Goal: Navigation & Orientation: Find specific page/section

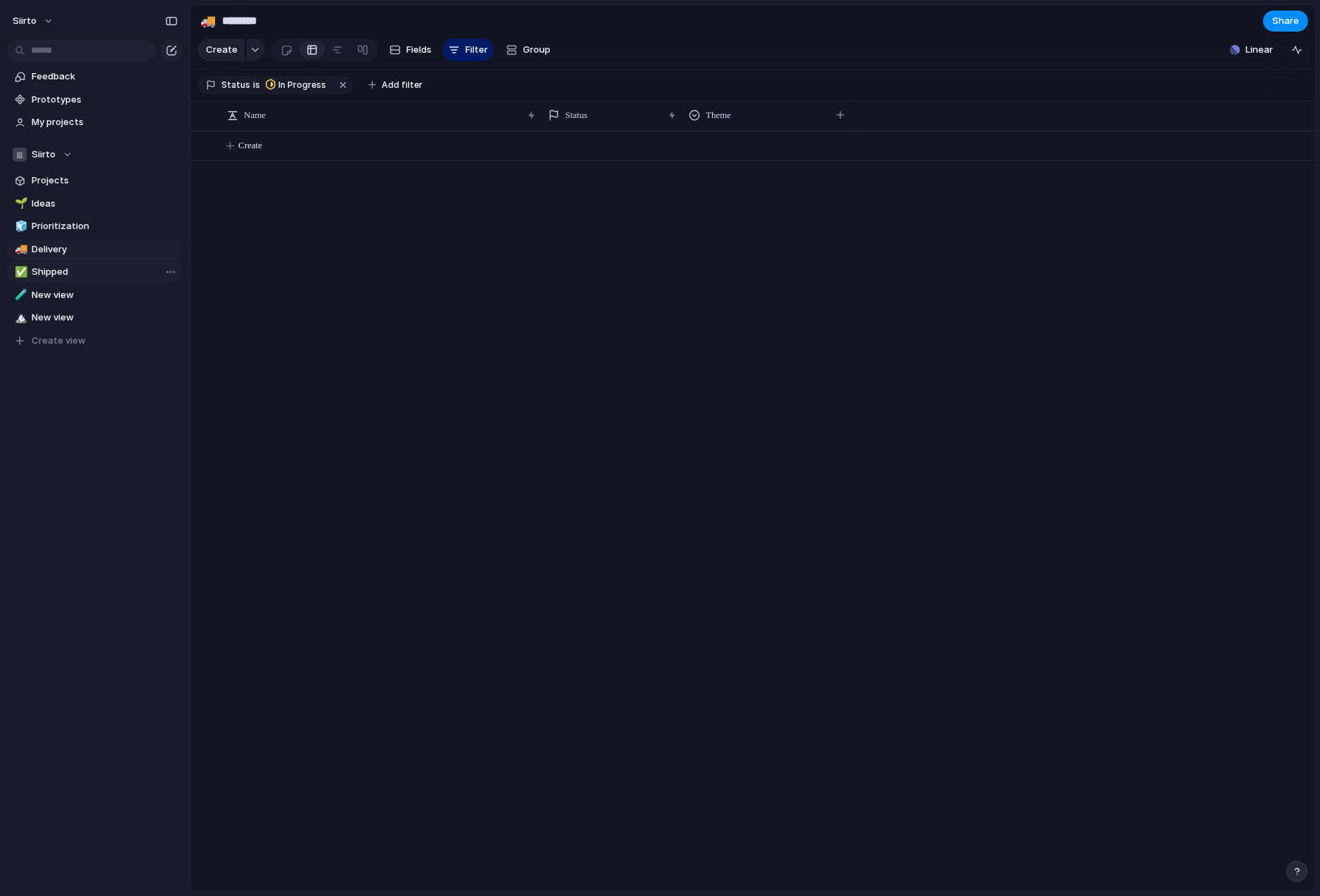
click at [78, 275] on span "Shipped" at bounding box center [105, 272] width 146 height 14
type input "*******"
click at [80, 302] on link "🧪 New view" at bounding box center [95, 294] width 176 height 21
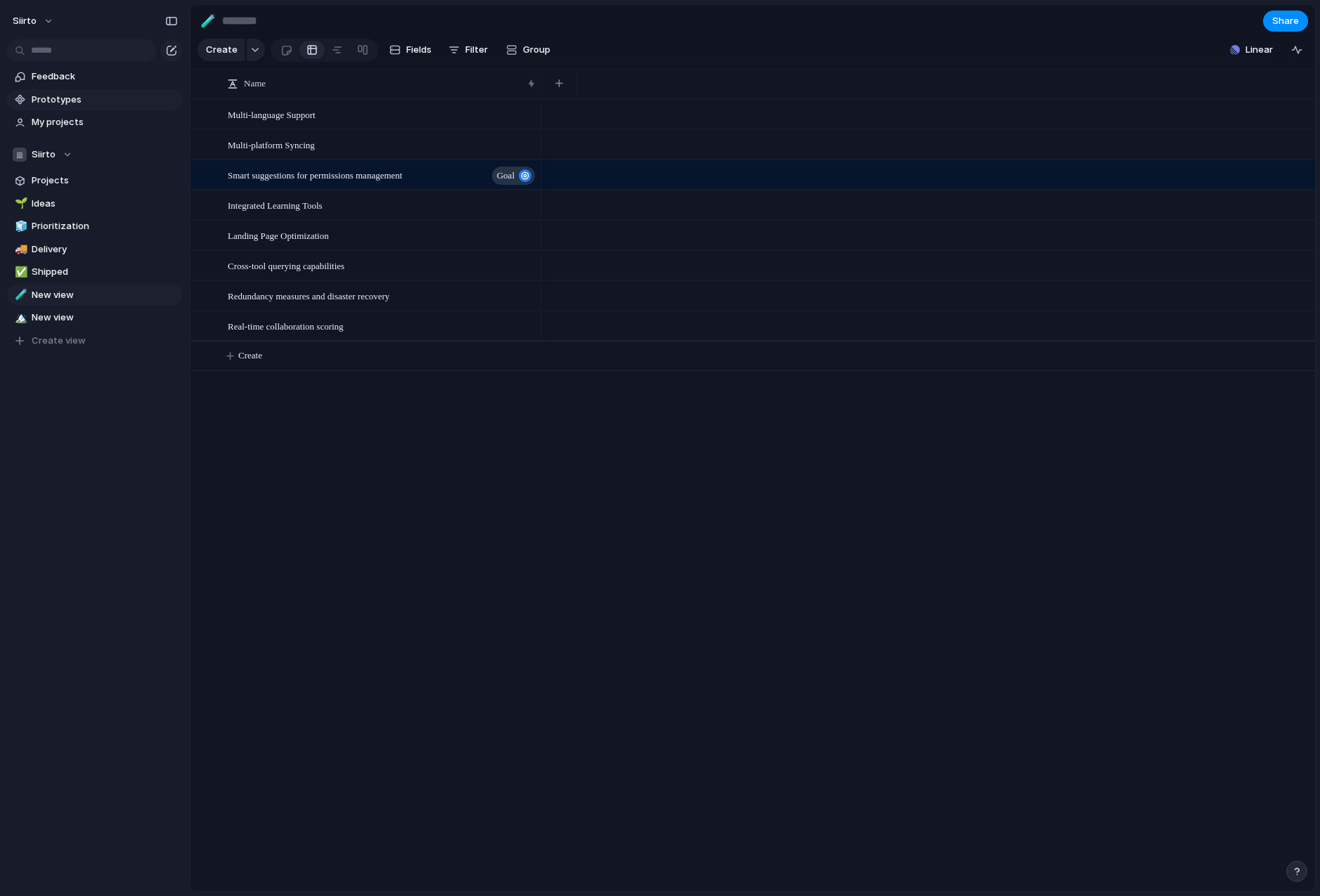
click at [82, 102] on span "Prototypes" at bounding box center [105, 99] width 146 height 14
click at [62, 123] on span "My projects" at bounding box center [105, 122] width 146 height 14
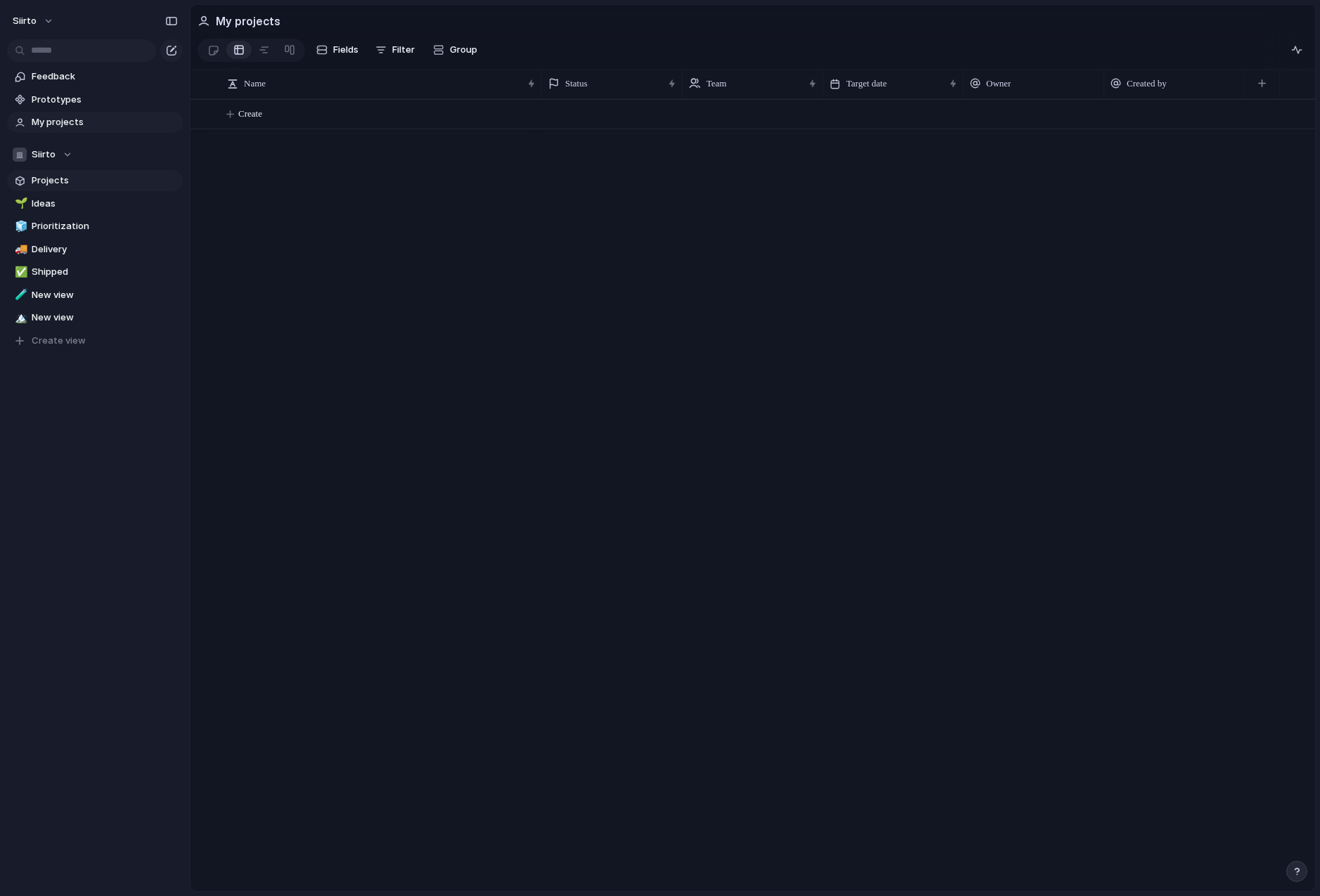
click at [66, 181] on span "Projects" at bounding box center [105, 180] width 146 height 14
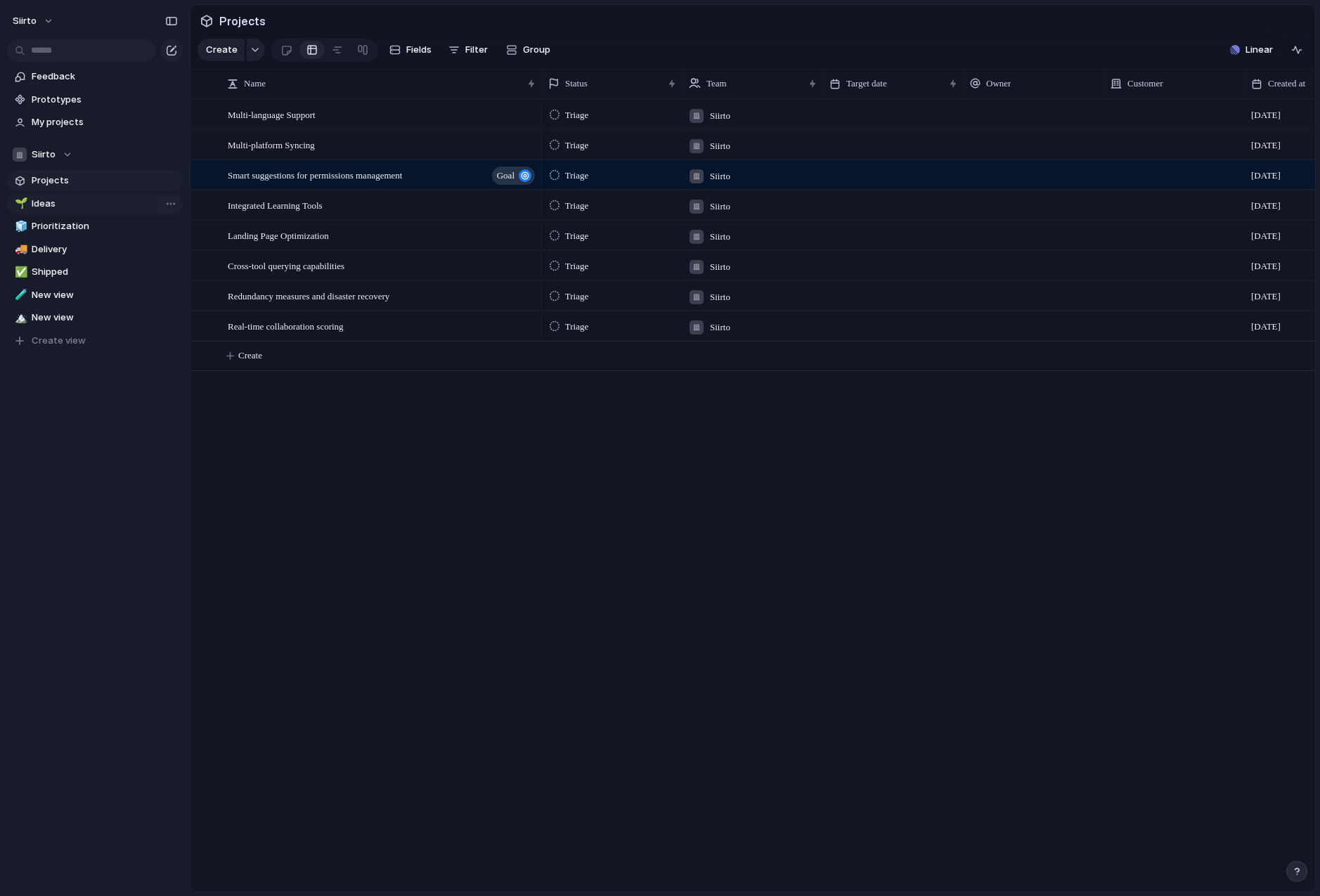
click at [65, 202] on span "Ideas" at bounding box center [105, 203] width 146 height 14
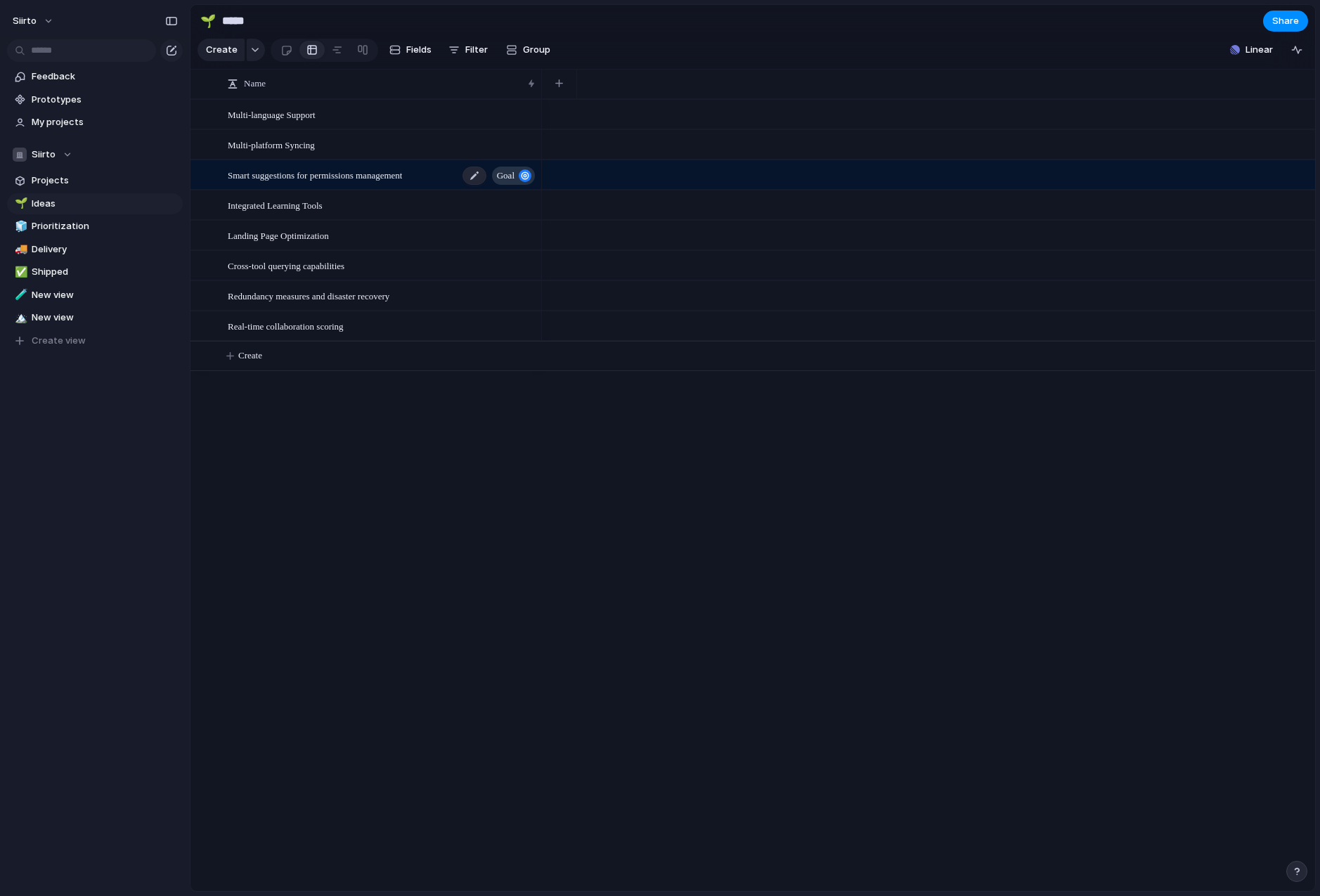
click at [512, 175] on span "goal" at bounding box center [505, 176] width 17 height 20
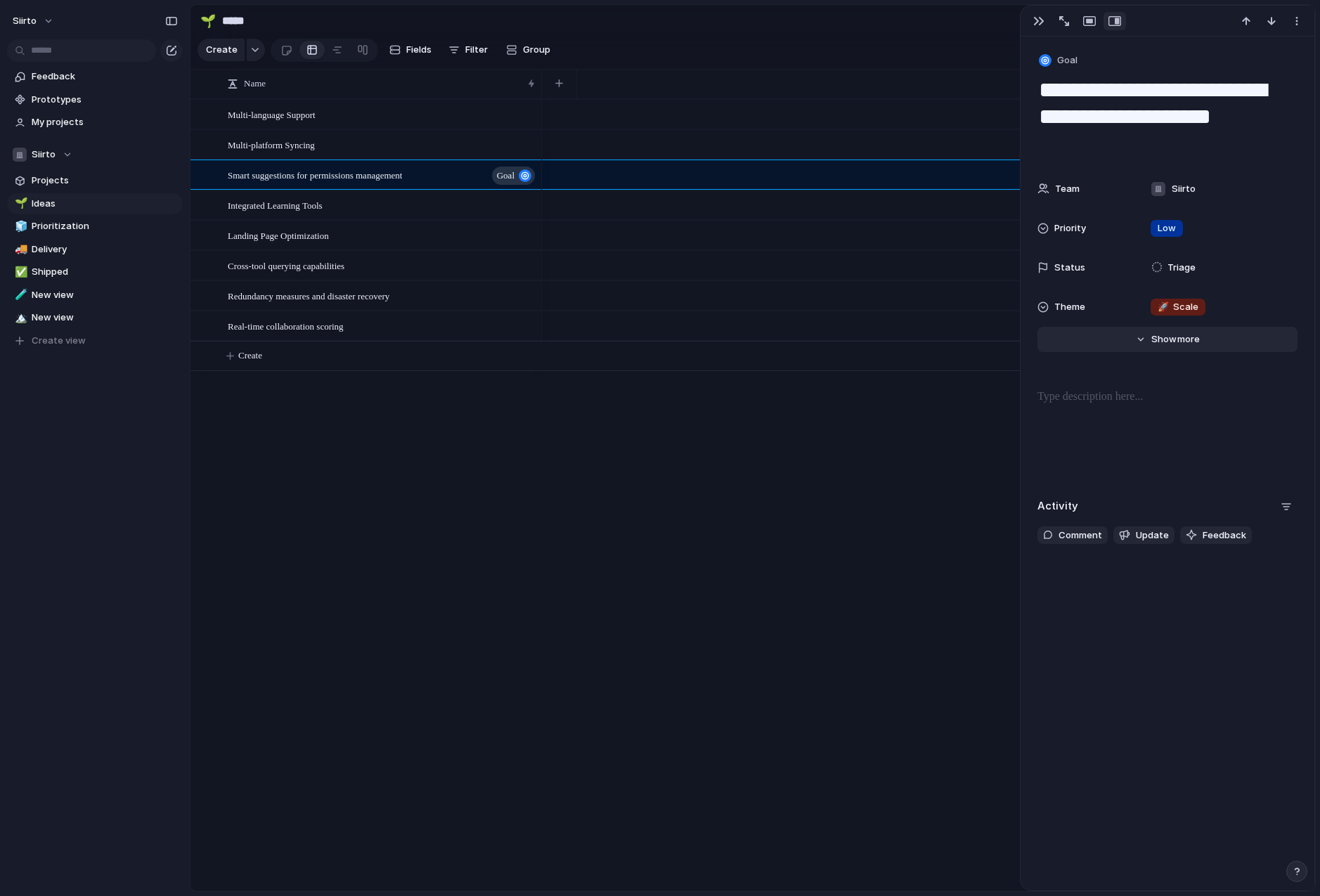
click at [1166, 343] on span "Show" at bounding box center [1164, 339] width 26 height 14
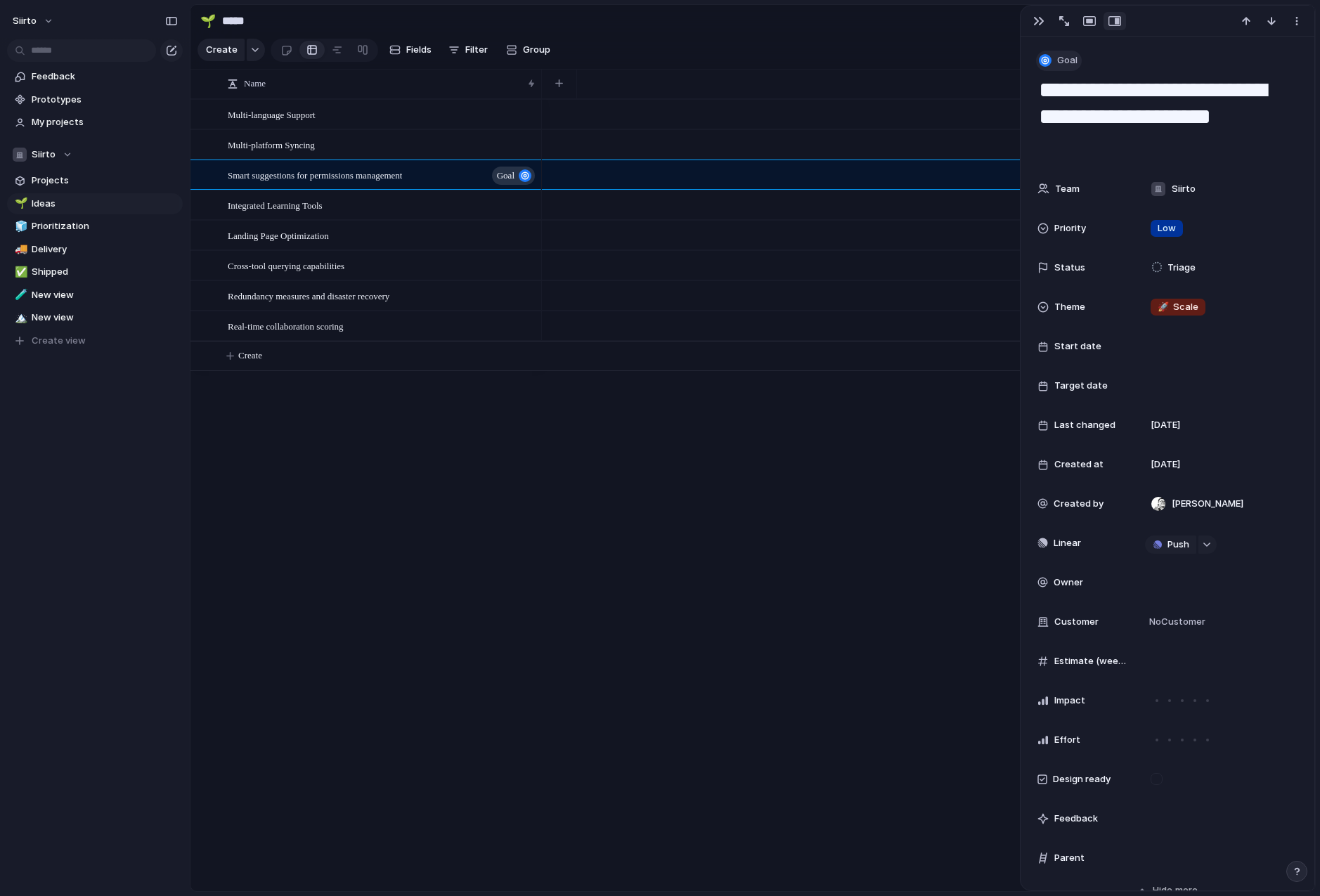
click at [1047, 58] on div "button" at bounding box center [1045, 60] width 13 height 13
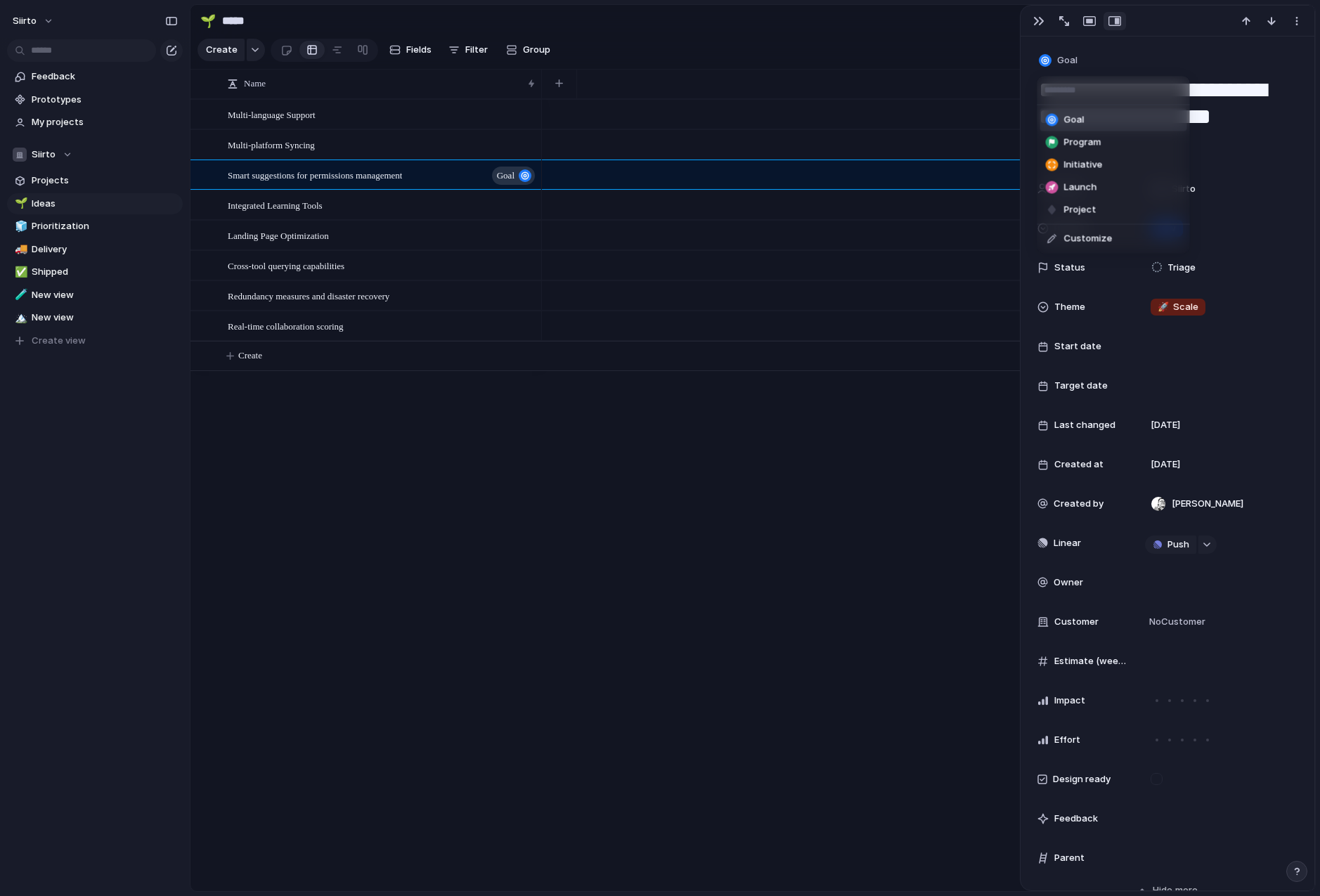
click at [1103, 120] on li "Goal" at bounding box center [1113, 120] width 147 height 23
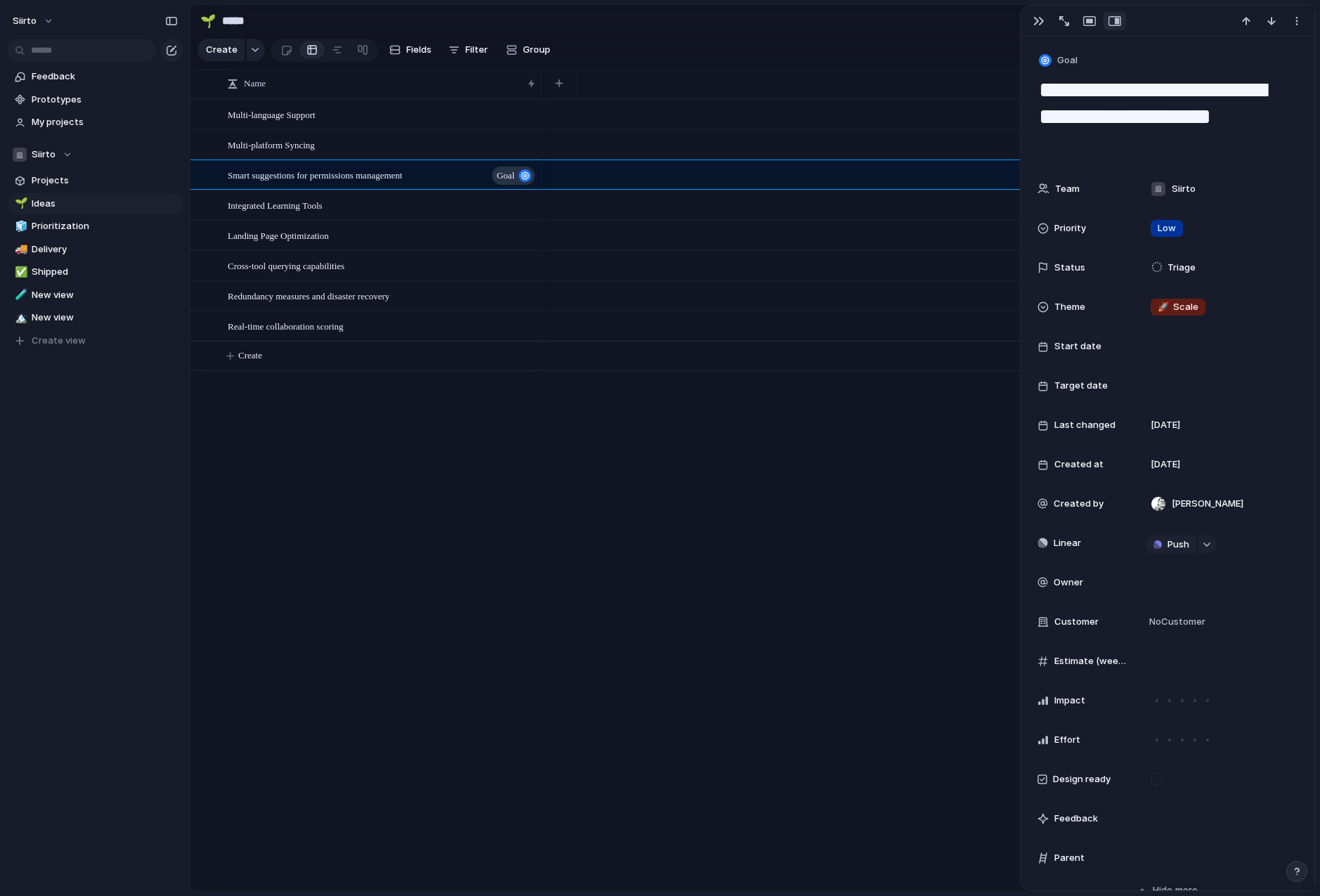
click at [629, 511] on div at bounding box center [929, 495] width 773 height 792
click at [76, 275] on span "Shipped" at bounding box center [105, 272] width 146 height 14
type input "*******"
